Goal: Task Accomplishment & Management: Manage account settings

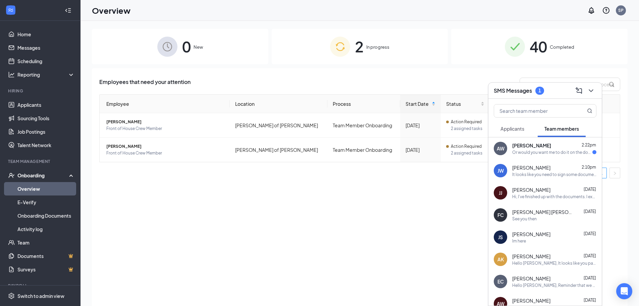
click at [562, 147] on div "Amelia Wills 2:22pm" at bounding box center [554, 145] width 84 height 7
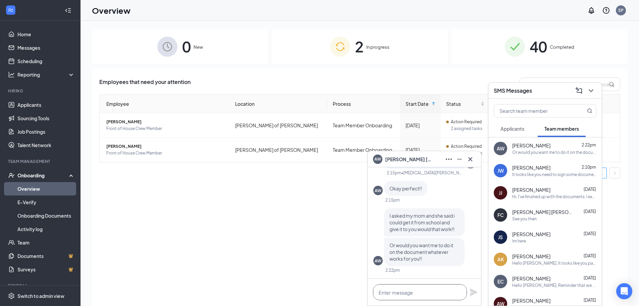
click at [422, 290] on textarea at bounding box center [420, 292] width 94 height 16
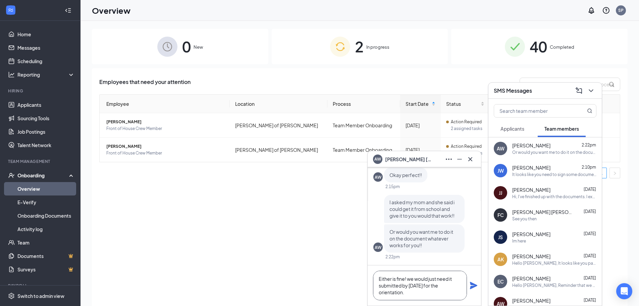
click at [442, 278] on textarea "Either is fine! we would just need it submitted by [DATE] for the orientation." at bounding box center [420, 285] width 94 height 30
type textarea "Either is fine! we would just need it submitted by [DATE] for the orientation."
click at [477, 285] on icon "Plane" at bounding box center [473, 284] width 7 height 7
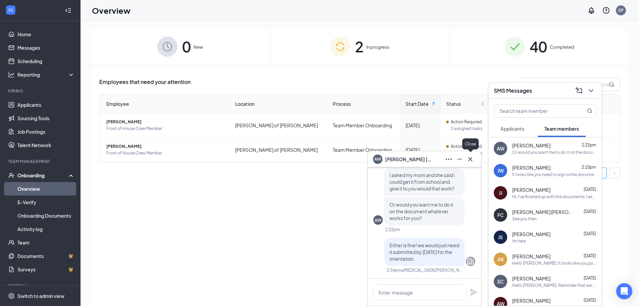
click at [473, 159] on icon "Cross" at bounding box center [470, 159] width 8 height 8
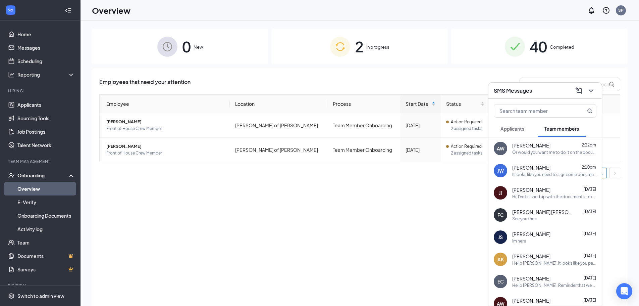
click at [515, 98] on div "SMS Messages" at bounding box center [544, 90] width 113 height 16
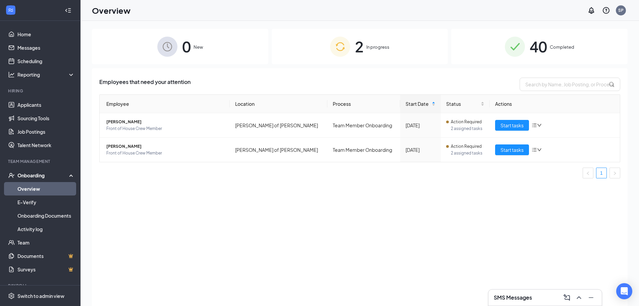
click at [515, 293] on div "SMS Messages" at bounding box center [545, 297] width 103 height 11
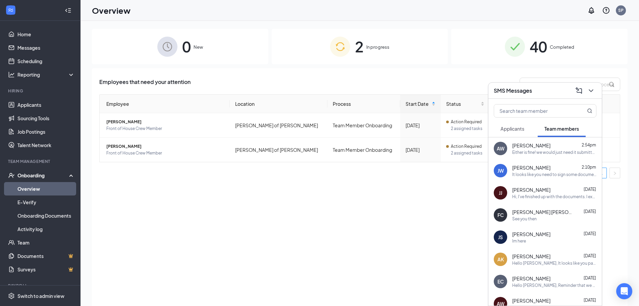
click at [515, 92] on h3 "SMS Messages" at bounding box center [513, 90] width 38 height 7
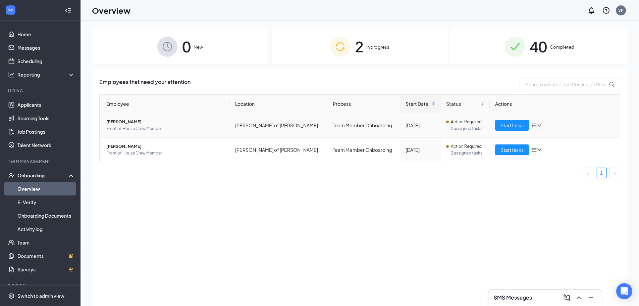
click at [132, 118] on span "[PERSON_NAME]" at bounding box center [165, 121] width 118 height 7
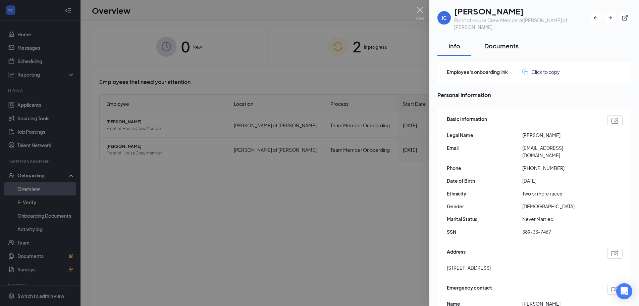
click at [502, 42] on div "Documents" at bounding box center [501, 46] width 34 height 8
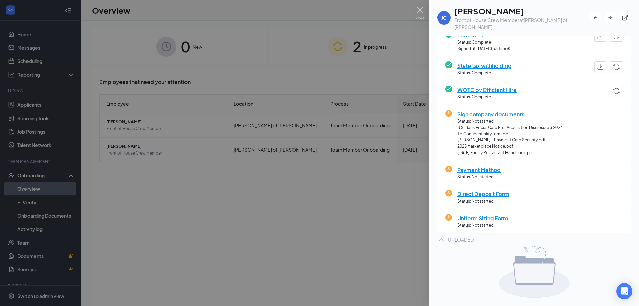
scroll to position [126, 0]
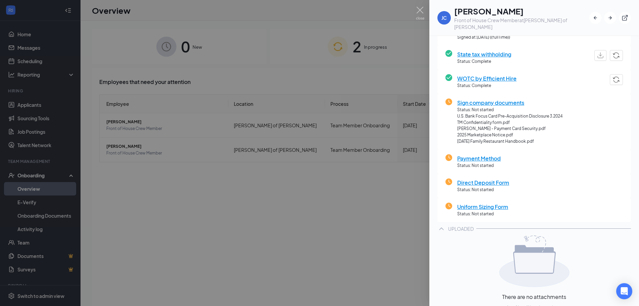
click at [235, 221] on div at bounding box center [319, 153] width 639 height 306
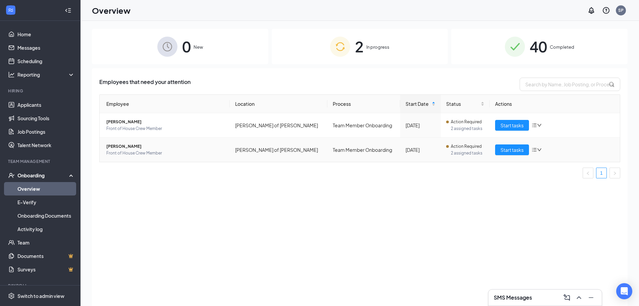
click at [112, 144] on span "[PERSON_NAME]" at bounding box center [165, 146] width 118 height 7
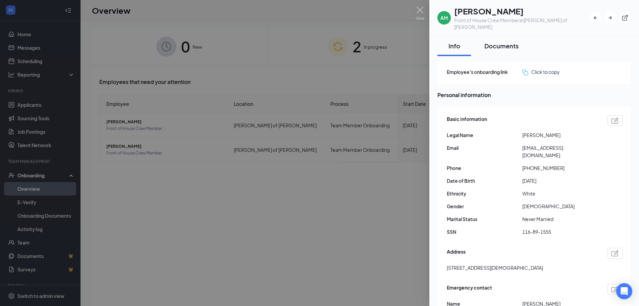
click at [495, 42] on div "Documents" at bounding box center [501, 46] width 34 height 8
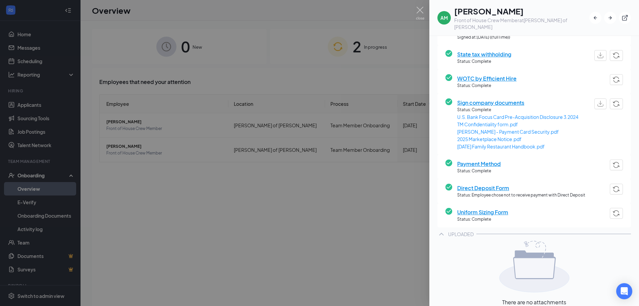
scroll to position [148, 0]
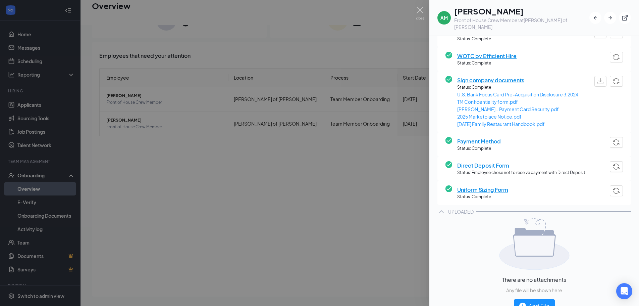
click at [319, 199] on div at bounding box center [319, 153] width 639 height 306
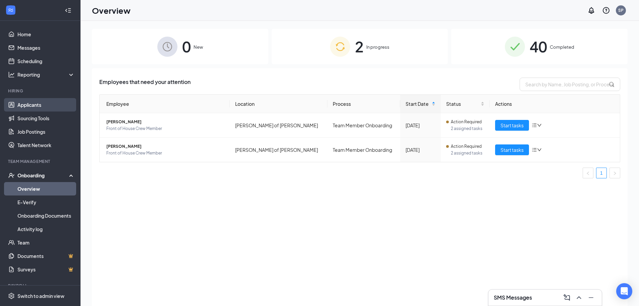
click at [29, 104] on link "Applicants" at bounding box center [45, 104] width 57 height 13
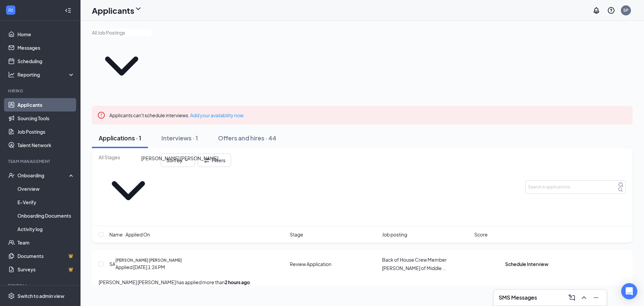
click at [182, 257] on h5 "Sergio Abdias Alvares Rodriguez" at bounding box center [148, 260] width 66 height 6
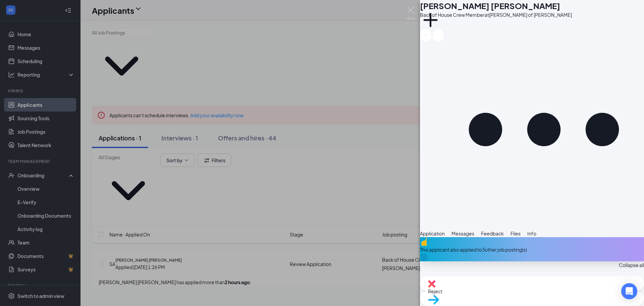
click at [502, 293] on span "Reject" at bounding box center [532, 290] width 208 height 7
checkbox input "true"
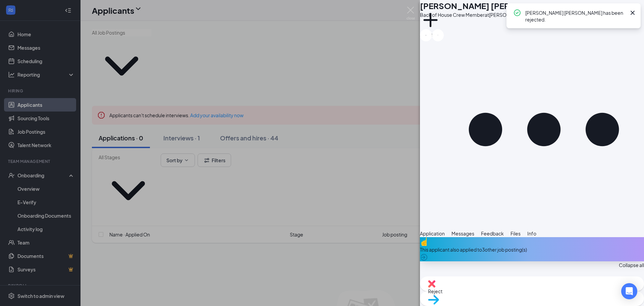
click at [176, 105] on div "SA Sergio Abdias Alvares Rodriguez Back of House Crew Member at Culver's of Mid…" at bounding box center [322, 153] width 644 height 306
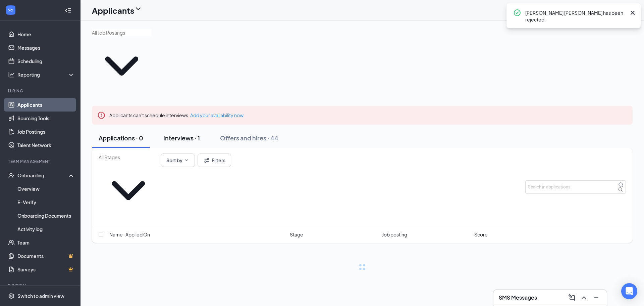
click at [182, 133] on div "Interviews · 1" at bounding box center [181, 137] width 37 height 8
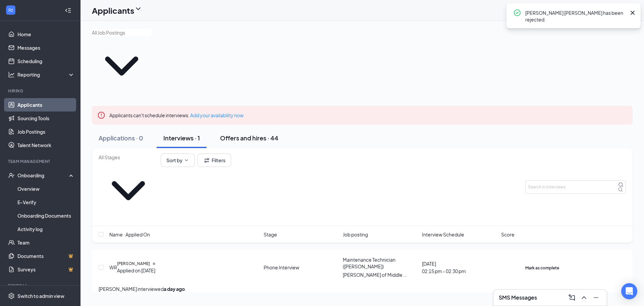
click at [253, 133] on div "Offers and hires · 44" at bounding box center [249, 137] width 58 height 8
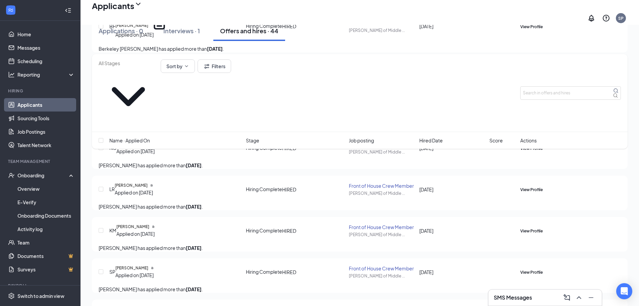
scroll to position [537, 0]
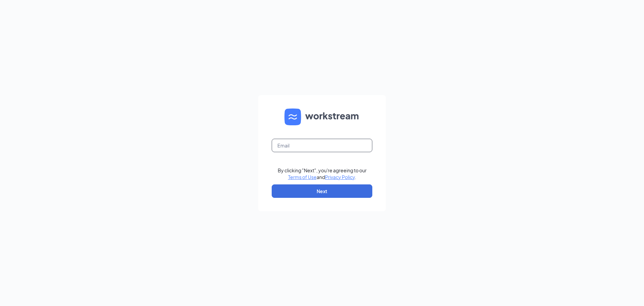
click at [317, 145] on input "text" at bounding box center [322, 145] width 101 height 13
type input "skylapeterson01@gmail.com"
click at [321, 185] on button "Next" at bounding box center [322, 190] width 101 height 13
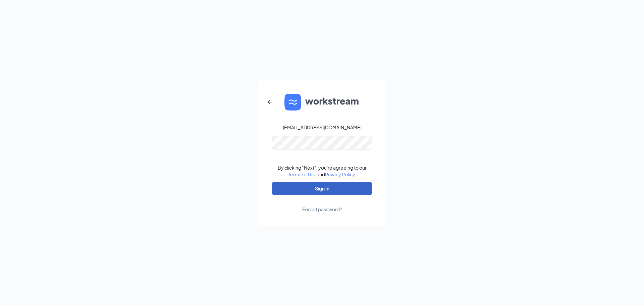
click at [297, 187] on button "Sign In" at bounding box center [322, 187] width 101 height 13
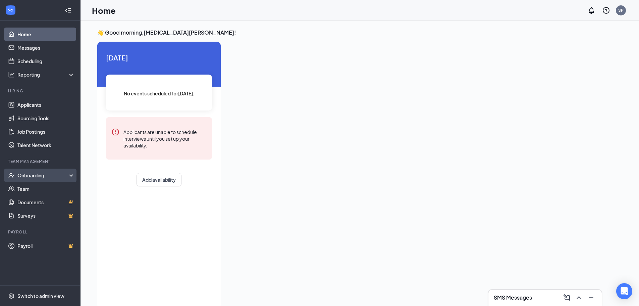
drag, startPoint x: 61, startPoint y: 177, endPoint x: 54, endPoint y: 181, distance: 8.2
click at [61, 177] on div "Onboarding" at bounding box center [43, 175] width 52 height 7
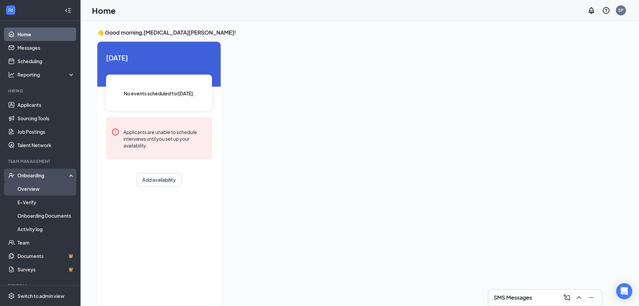
click at [44, 185] on link "Overview" at bounding box center [45, 188] width 57 height 13
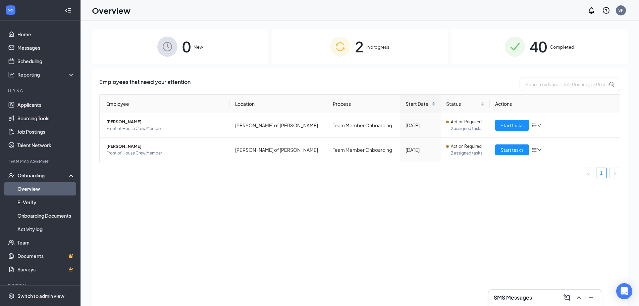
click at [360, 50] on span "2" at bounding box center [359, 46] width 9 height 23
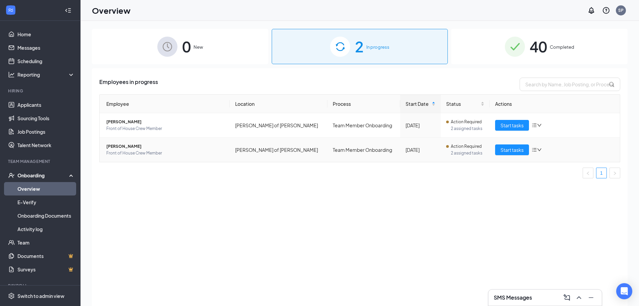
click at [113, 145] on span "[PERSON_NAME]" at bounding box center [165, 146] width 118 height 7
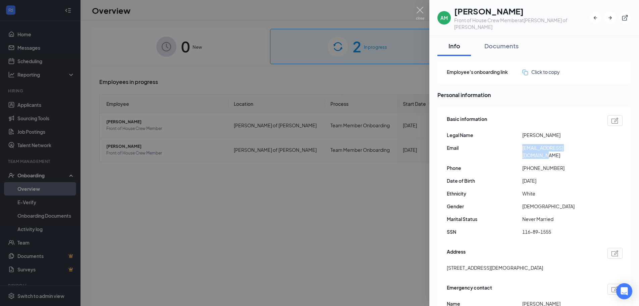
drag, startPoint x: 522, startPoint y: 140, endPoint x: 583, endPoint y: 142, distance: 60.4
click at [583, 144] on span "[EMAIL_ADDRESS][DOMAIN_NAME]" at bounding box center [559, 151] width 75 height 15
copy span "[EMAIL_ADDRESS][DOMAIN_NAME]"
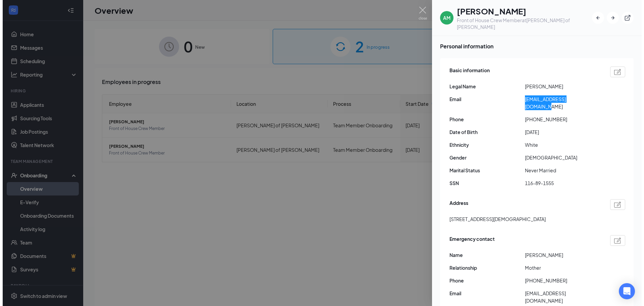
scroll to position [67, 0]
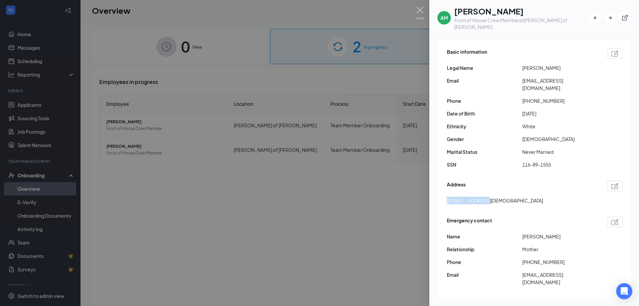
drag, startPoint x: 446, startPoint y: 187, endPoint x: 483, endPoint y: 186, distance: 37.6
click at [483, 186] on div "Basic information Legal Name [PERSON_NAME] Email [EMAIL_ADDRESS][DOMAIN_NAME] P…" at bounding box center [534, 170] width 194 height 260
copy span "[STREET_ADDRESS][DEMOGRAPHIC_DATA]"
drag, startPoint x: 368, startPoint y: 195, endPoint x: 358, endPoint y: 191, distance: 11.3
click at [368, 195] on div at bounding box center [319, 153] width 639 height 306
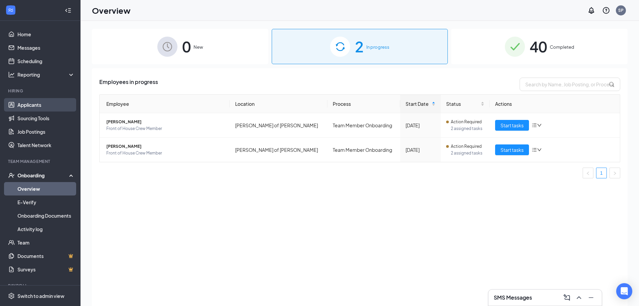
click at [42, 108] on link "Applicants" at bounding box center [45, 104] width 57 height 13
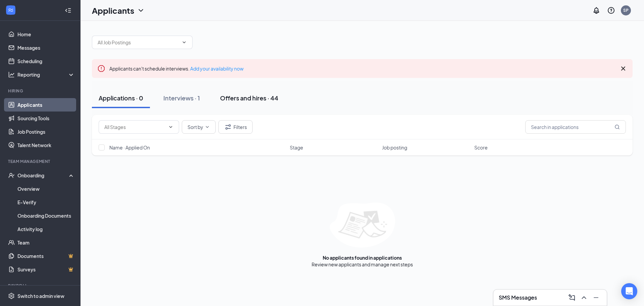
click at [253, 95] on div "Offers and hires · 44" at bounding box center [249, 98] width 58 height 8
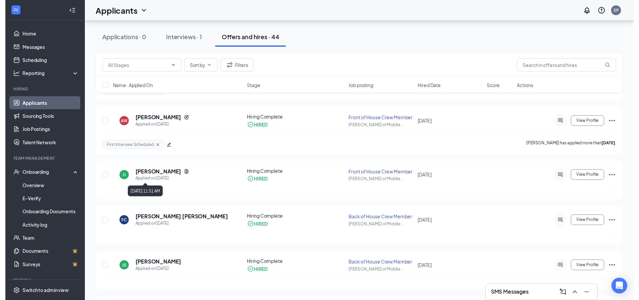
scroll to position [67, 0]
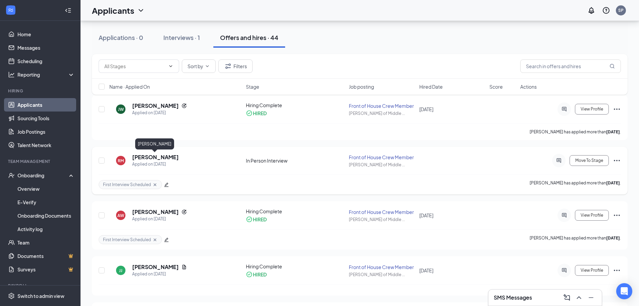
click at [138, 155] on h5 "[PERSON_NAME]" at bounding box center [155, 156] width 47 height 7
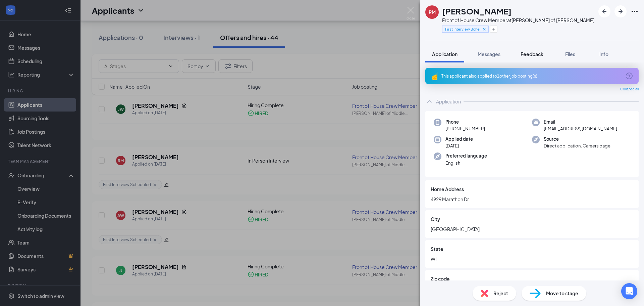
click at [527, 50] on button "Feedback" at bounding box center [532, 54] width 36 height 17
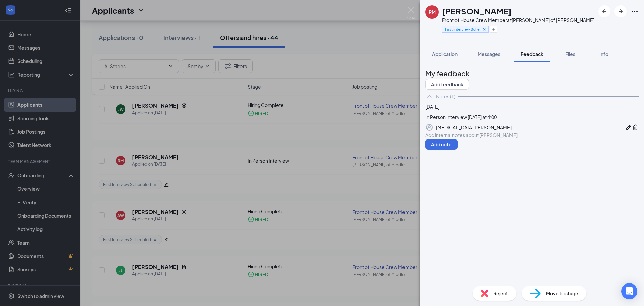
click at [154, 240] on div "RM [PERSON_NAME] Front of House Crew Member at [PERSON_NAME] of [PERSON_NAME] F…" at bounding box center [322, 153] width 644 height 306
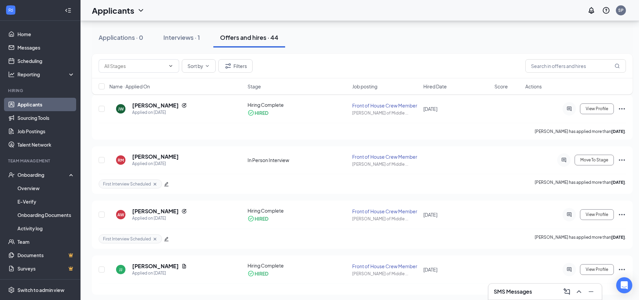
click at [154, 240] on icon "Cross" at bounding box center [154, 239] width 5 height 5
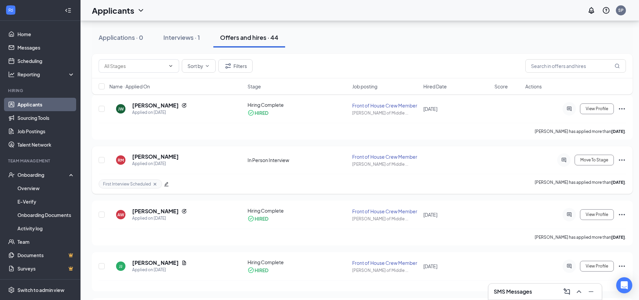
click at [155, 182] on icon "Cross" at bounding box center [154, 184] width 5 height 5
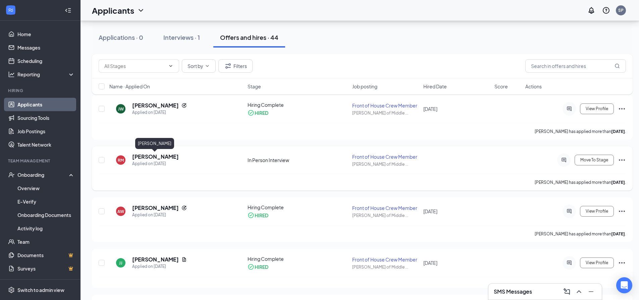
click at [163, 156] on h5 "[PERSON_NAME]" at bounding box center [155, 156] width 47 height 7
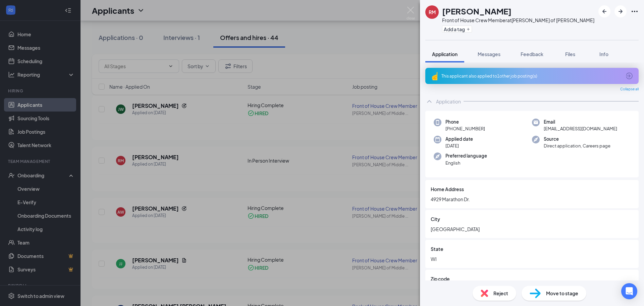
click at [530, 295] on img at bounding box center [535, 293] width 11 height 10
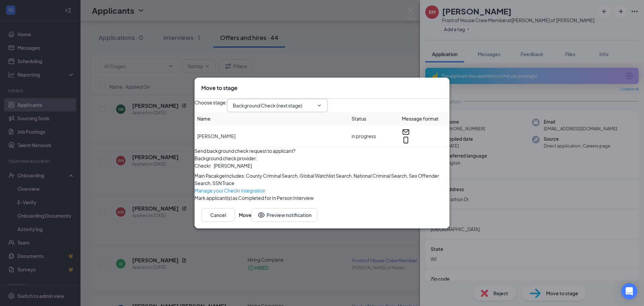
click at [263, 102] on input "Background Check (next stage)" at bounding box center [273, 105] width 81 height 7
click at [272, 161] on div "Hiring Complete" at bounding box center [256, 157] width 36 height 7
type input "Hiring Complete"
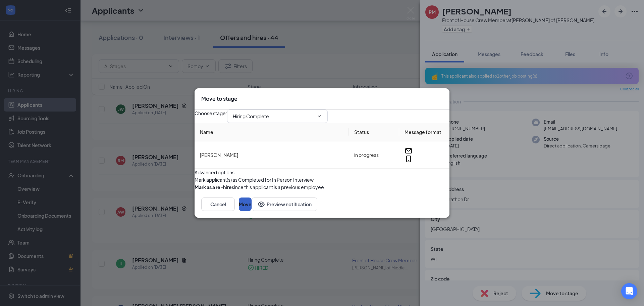
click at [252, 211] on button "Move" at bounding box center [245, 203] width 13 height 13
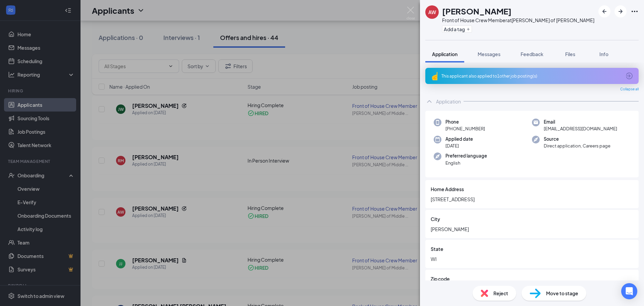
click at [40, 190] on div "AW [PERSON_NAME] Front of House Crew Member at [PERSON_NAME] of [PERSON_NAME] A…" at bounding box center [322, 153] width 644 height 306
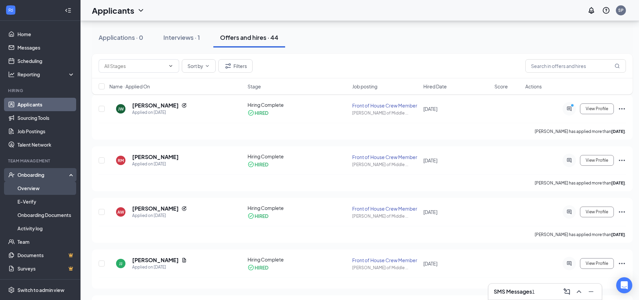
click at [40, 190] on link "Overview" at bounding box center [45, 188] width 57 height 13
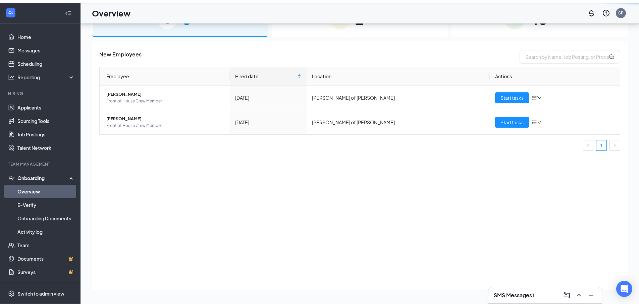
scroll to position [30, 0]
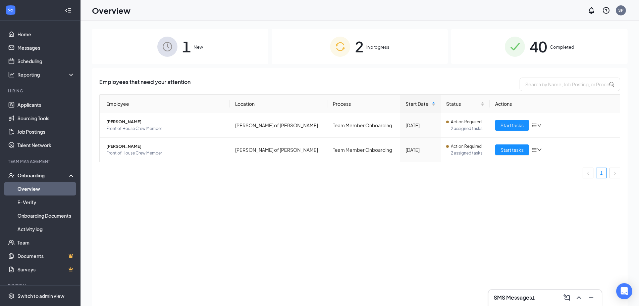
click at [177, 52] on img at bounding box center [167, 47] width 20 height 20
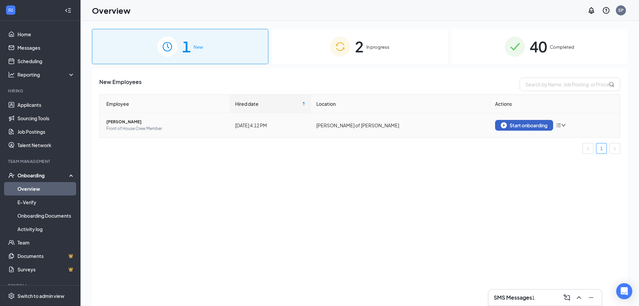
click at [505, 126] on img "button" at bounding box center [504, 125] width 6 height 6
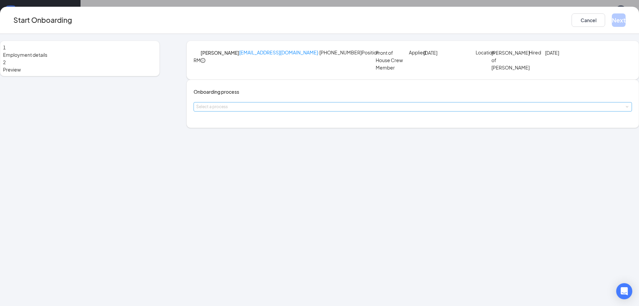
click at [252, 110] on div "Select a process" at bounding box center [411, 106] width 430 height 7
click at [269, 153] on span "Team Member Onboarding" at bounding box center [256, 150] width 59 height 6
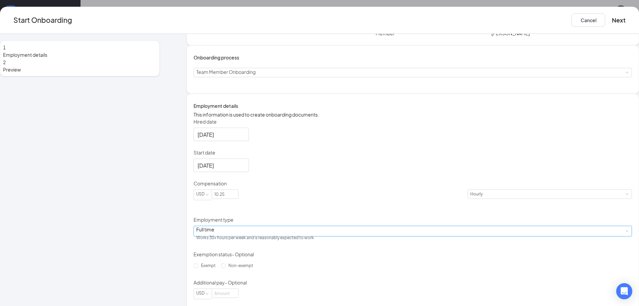
scroll to position [88, 0]
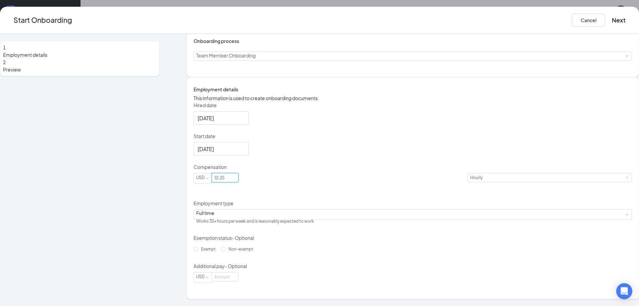
drag, startPoint x: 268, startPoint y: 184, endPoint x: 208, endPoint y: 168, distance: 61.9
click at [212, 174] on div "1 Employment details 2 Preview RM [PERSON_NAME] [EMAIL_ADDRESS][DOMAIN_NAME] · …" at bounding box center [319, 144] width 639 height 309
click at [238, 182] on input "10.25" at bounding box center [225, 177] width 26 height 9
type input "1"
click at [436, 103] on div "Hired date [DATE] Start date [DATE] Compensation USD 15.5 [DEMOGRAPHIC_DATA] Em…" at bounding box center [413, 192] width 438 height 181
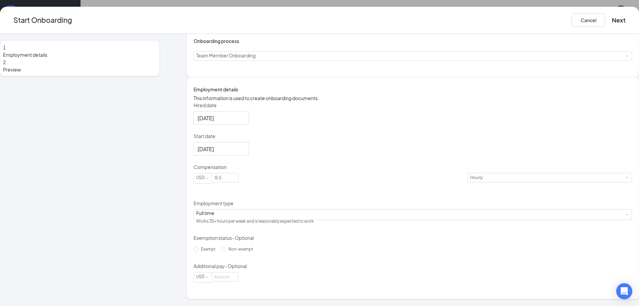
drag, startPoint x: 264, startPoint y: 180, endPoint x: 137, endPoint y: 151, distance: 130.1
click at [191, 171] on div "1 Employment details 2 Preview RM [PERSON_NAME] [EMAIL_ADDRESS][DOMAIN_NAME] · …" at bounding box center [319, 144] width 639 height 309
click at [238, 182] on input "14.2515.5" at bounding box center [225, 177] width 26 height 9
type input "14.25"
click at [374, 189] on div "Hired date [DATE] Start date [DATE] Compensation USD 14.25 [DEMOGRAPHIC_DATA] E…" at bounding box center [413, 192] width 438 height 181
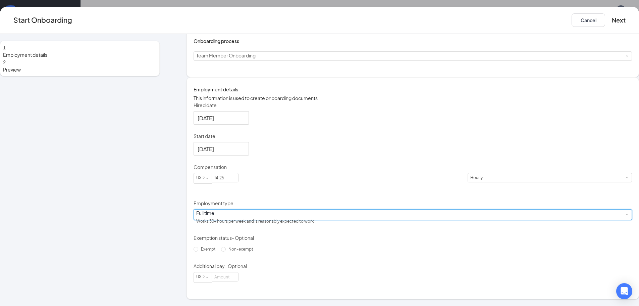
click at [330, 210] on div "Full time Works 30+ hours per week and is reasonably expected to work" at bounding box center [413, 214] width 438 height 11
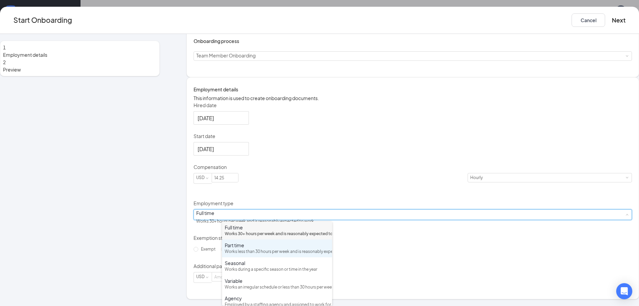
click at [246, 255] on div "Works less than 30 hours per week and is reasonably expected to work" at bounding box center [277, 251] width 105 height 6
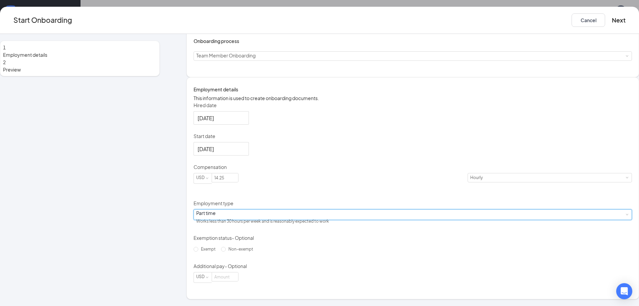
scroll to position [30, 0]
click at [612, 23] on button "Next" at bounding box center [619, 19] width 14 height 13
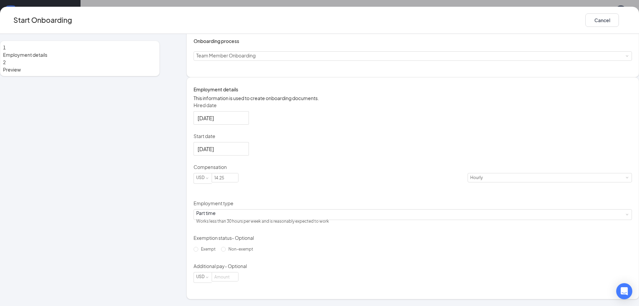
scroll to position [0, 0]
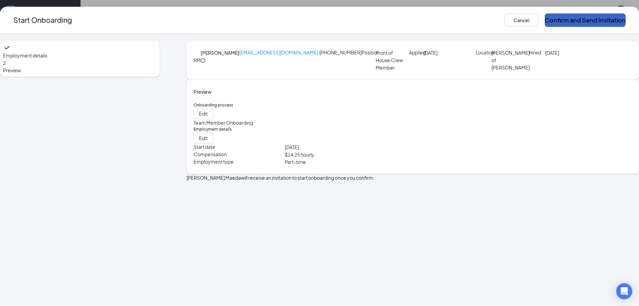
click at [545, 21] on button "Confirm and Send Invitation" at bounding box center [585, 19] width 81 height 13
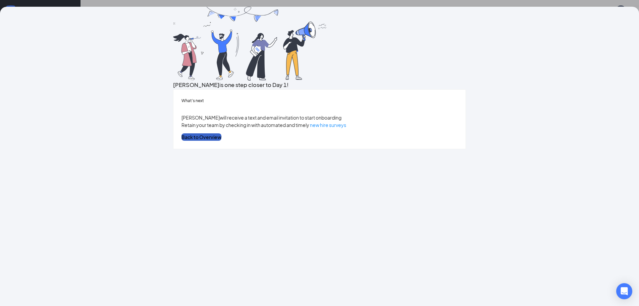
click at [221, 141] on button "Back to Overview" at bounding box center [201, 136] width 40 height 7
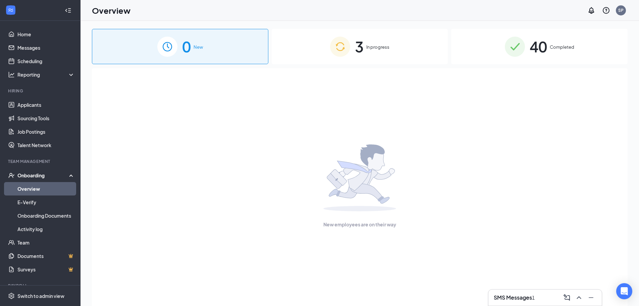
click at [505, 288] on div "New employees are on their way" at bounding box center [359, 186] width 521 height 236
click at [519, 295] on h3 "SMS Messages" at bounding box center [513, 296] width 38 height 7
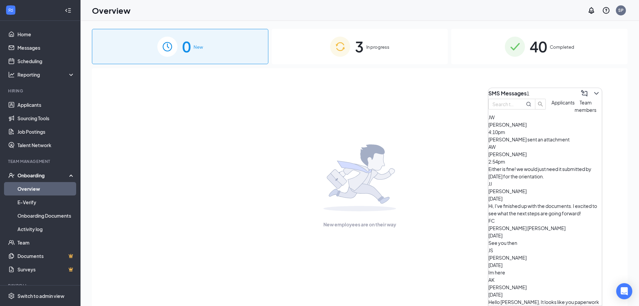
click at [552, 143] on div "[PERSON_NAME] [PERSON_NAME] 4:10pm [PERSON_NAME] sent an attachment" at bounding box center [544, 128] width 113 height 30
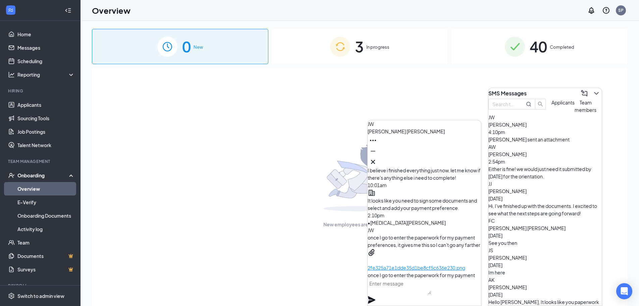
scroll to position [-59, 0]
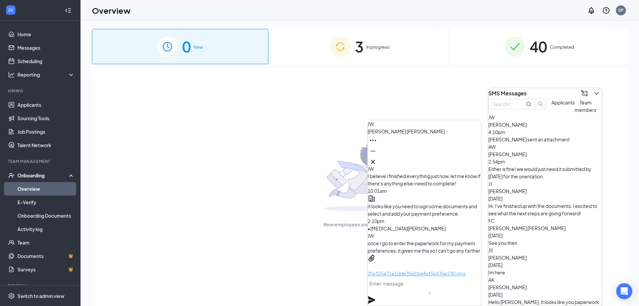
click at [425, 269] on p "2fe325a71e1dde35d1be8cf5c636e230.png" at bounding box center [424, 272] width 113 height 7
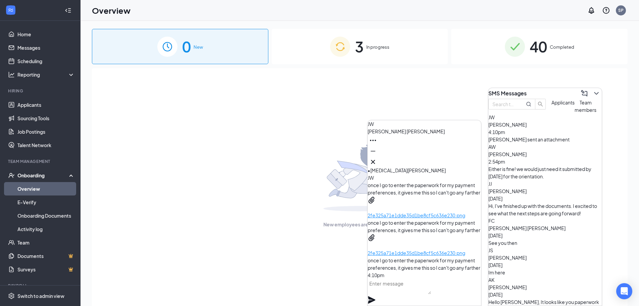
scroll to position [0, 0]
click at [426, 248] on p "2fe325a71e1dde35d1be8cf5c636e230.png" at bounding box center [424, 251] width 113 height 7
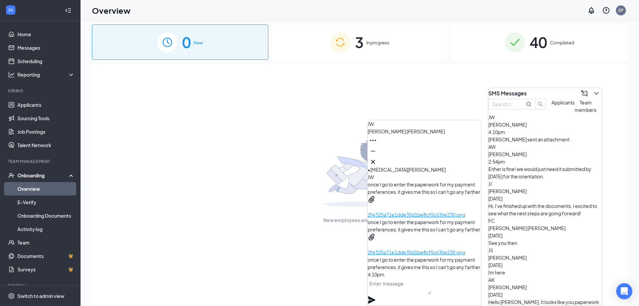
scroll to position [8, 0]
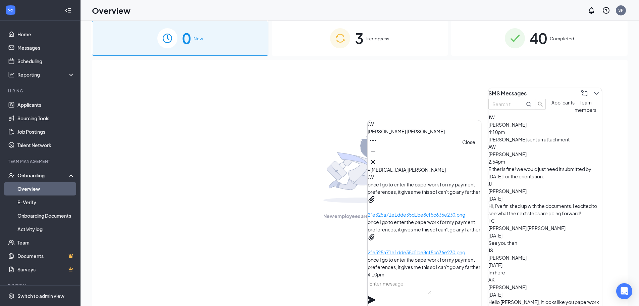
click at [375, 160] on icon "Cross" at bounding box center [373, 162] width 4 height 4
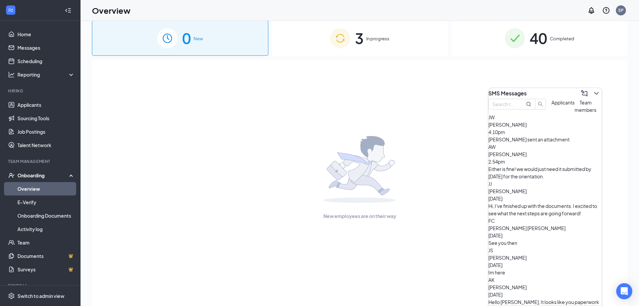
click at [351, 50] on div "3 In progress" at bounding box center [360, 37] width 176 height 35
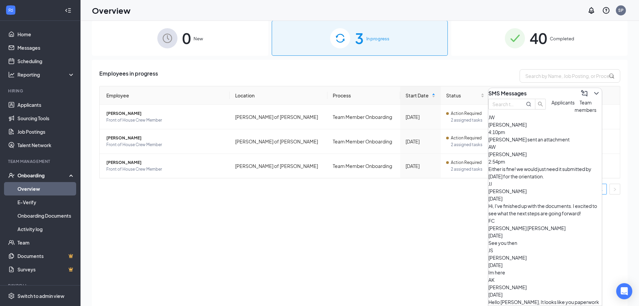
click at [523, 93] on h3 "SMS Messages" at bounding box center [507, 93] width 38 height 7
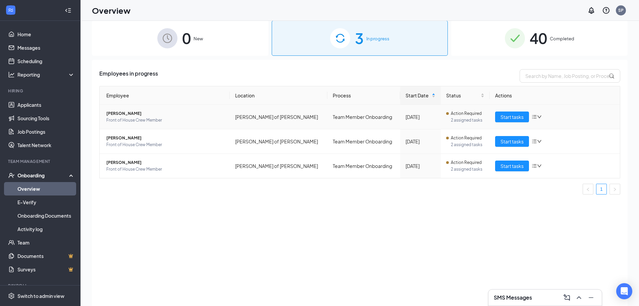
click at [128, 113] on span "[PERSON_NAME]" at bounding box center [165, 113] width 118 height 7
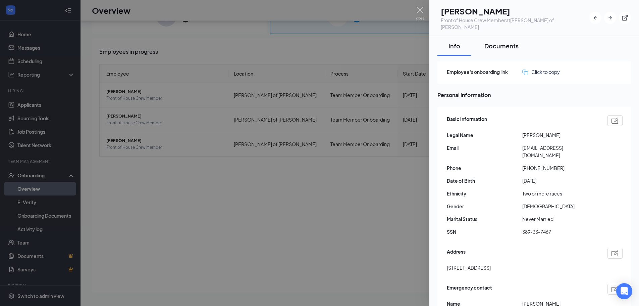
click at [510, 42] on div "Documents" at bounding box center [501, 46] width 34 height 8
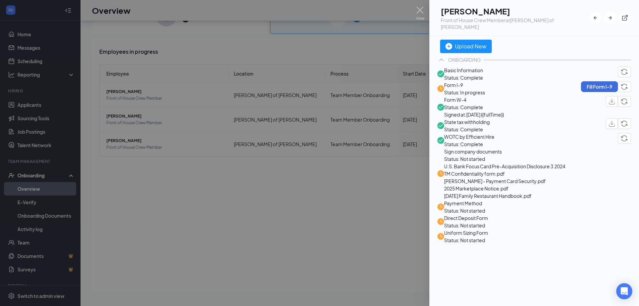
scroll to position [84, 0]
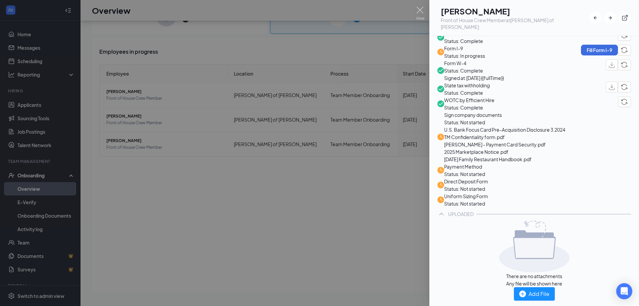
click at [491, 118] on span "Sign company documents" at bounding box center [504, 114] width 121 height 7
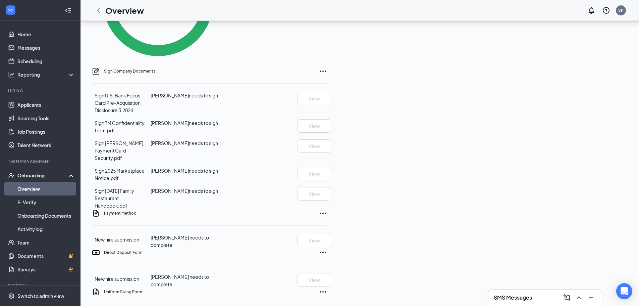
scroll to position [381, 0]
click at [327, 68] on div "Sign Company Documents" at bounding box center [215, 71] width 223 height 8
click at [327, 68] on icon "Ellipses" at bounding box center [323, 71] width 8 height 8
click at [327, 67] on div "Sign Company Documents Sign U.S. Bank Focus Card Pre-Acquisition Disclosure 3.2…" at bounding box center [209, 138] width 235 height 142
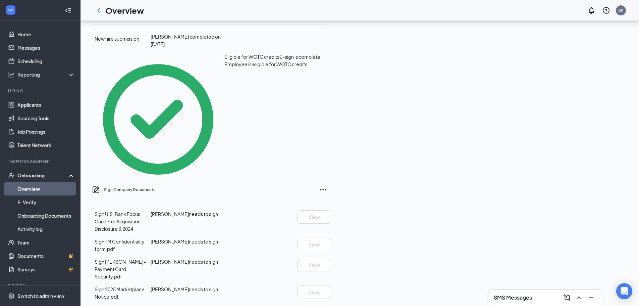
scroll to position [259, 0]
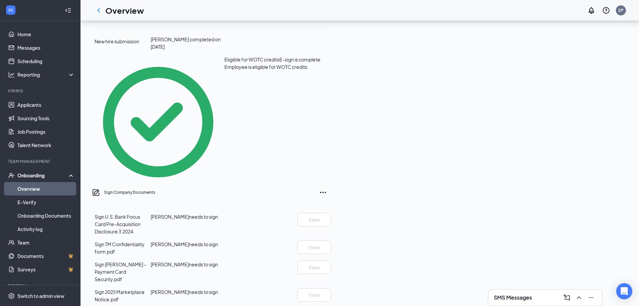
click at [536, 293] on div "SMS Messages" at bounding box center [545, 297] width 103 height 11
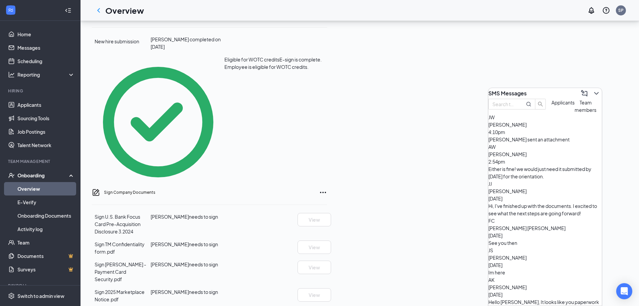
click at [548, 143] on div "[PERSON_NAME] sent an attachment" at bounding box center [544, 138] width 113 height 7
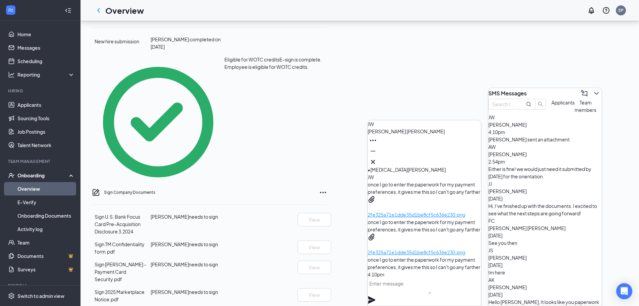
click at [429, 289] on textarea at bounding box center [399, 286] width 63 height 16
type textarea "okay I can try and help you [DATE]"
click at [375, 296] on icon "Plane" at bounding box center [371, 299] width 7 height 7
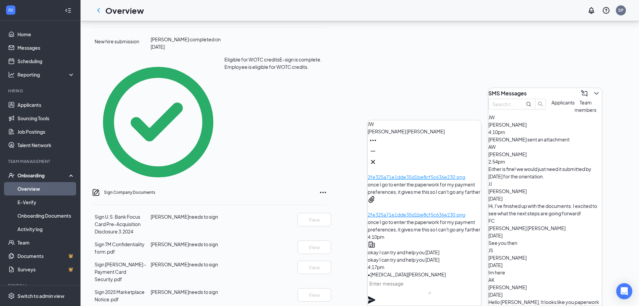
scroll to position [410, 0]
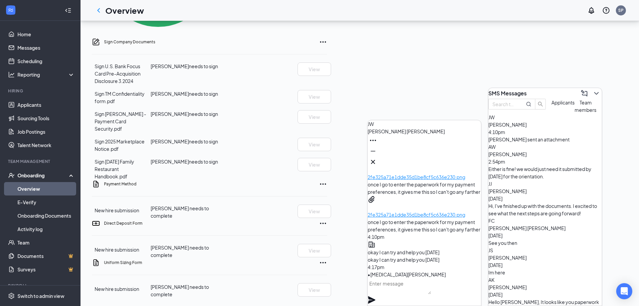
click at [402, 291] on textarea at bounding box center [399, 286] width 63 height 16
type textarea "Also did you submit the work permit?"
drag, startPoint x: 471, startPoint y: 291, endPoint x: 462, endPoint y: 278, distance: 15.4
click at [375, 296] on icon "Plane" at bounding box center [371, 299] width 7 height 7
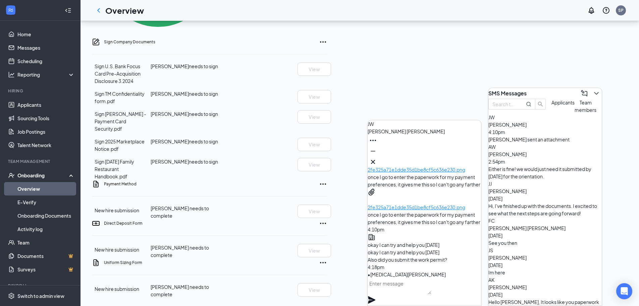
click at [526, 90] on h3 "SMS Messages" at bounding box center [507, 93] width 38 height 7
